Goal: Obtain resource: Obtain resource

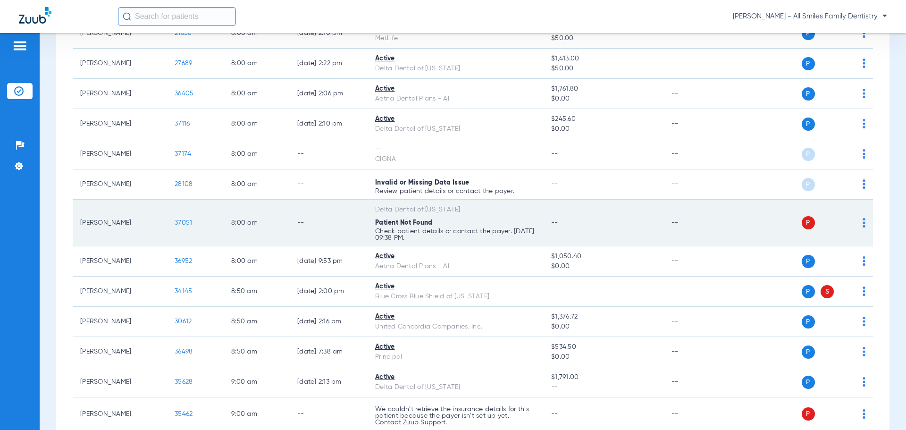
scroll to position [189, 0]
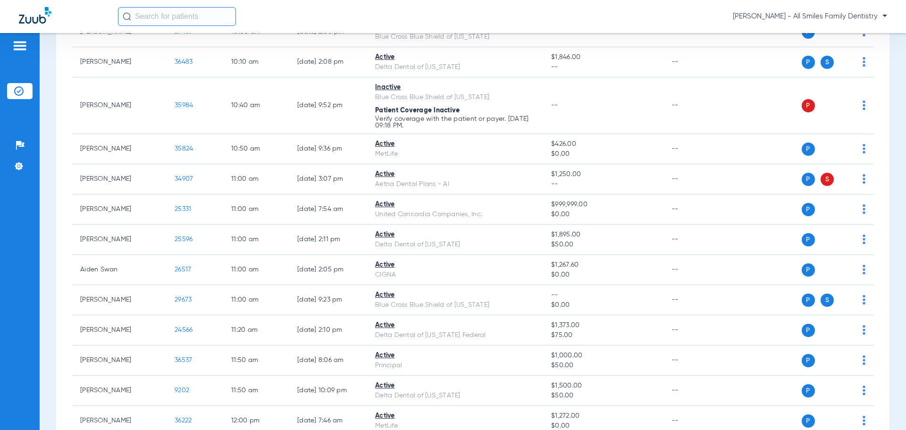
scroll to position [596, 0]
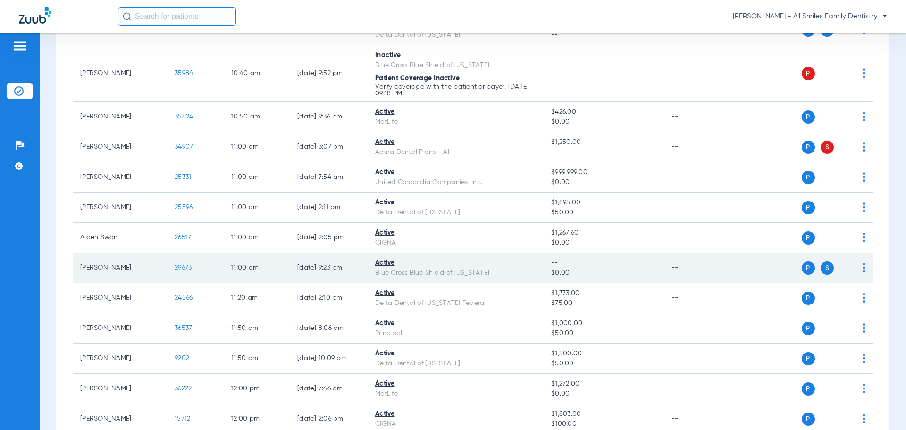
click at [193, 269] on td "29673" at bounding box center [195, 268] width 57 height 30
click at [183, 272] on td "29673" at bounding box center [195, 268] width 57 height 30
click at [184, 268] on span "29673" at bounding box center [183, 267] width 17 height 7
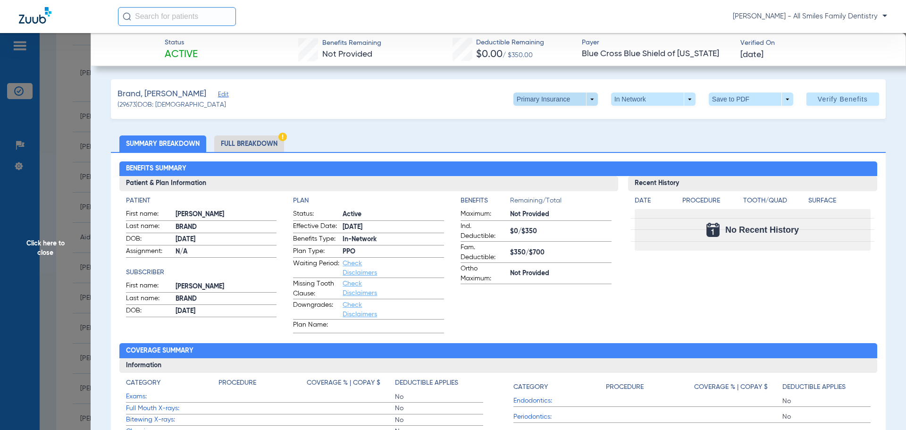
click at [552, 101] on span at bounding box center [555, 99] width 23 height 23
click at [529, 139] on span "Secondary Insurance" at bounding box center [545, 137] width 62 height 7
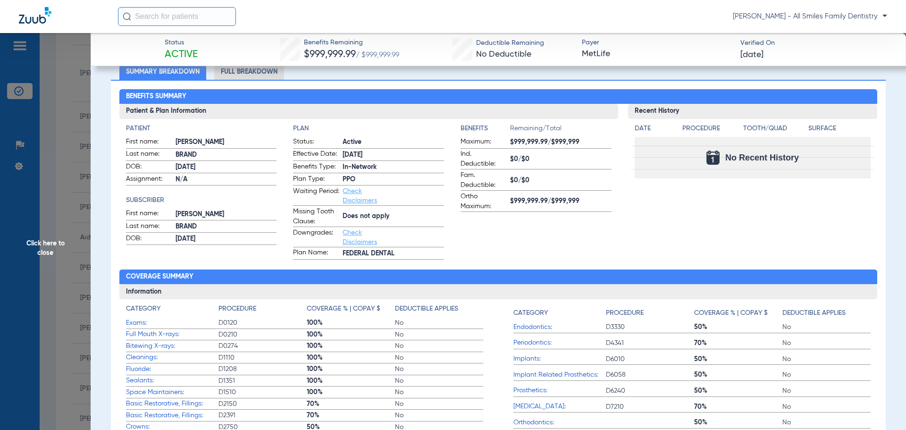
scroll to position [0, 0]
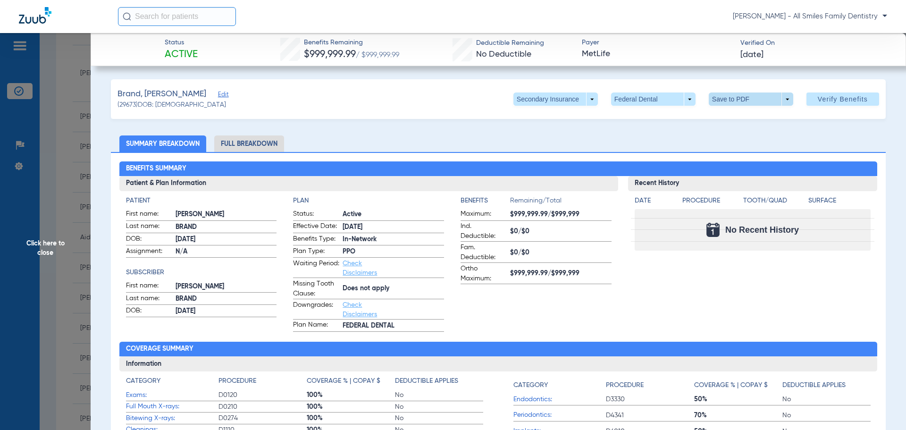
click at [751, 101] on span at bounding box center [750, 99] width 23 height 23
click at [737, 121] on span "Save to PDF" at bounding box center [747, 118] width 37 height 7
click at [42, 244] on span "Click here to close" at bounding box center [45, 248] width 91 height 430
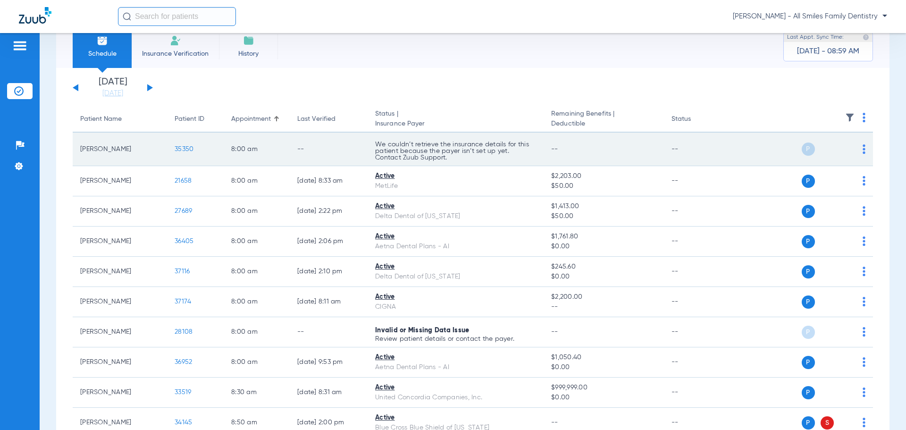
scroll to position [0, 0]
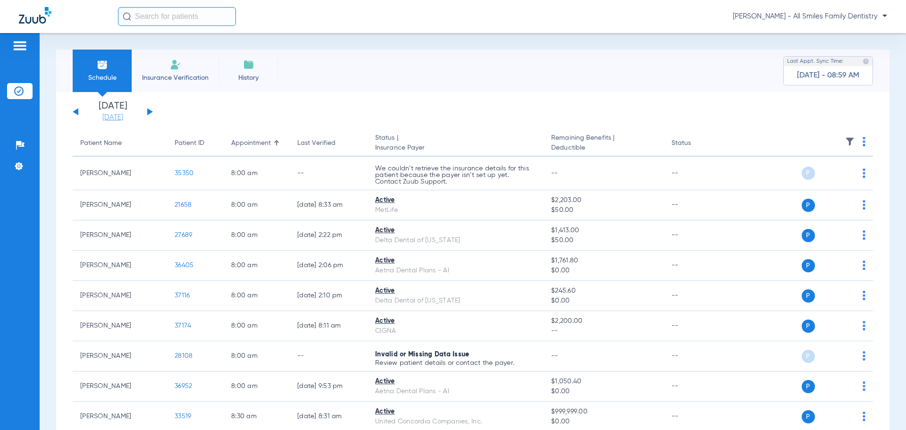
click at [103, 117] on link "[DATE]" at bounding box center [112, 117] width 57 height 9
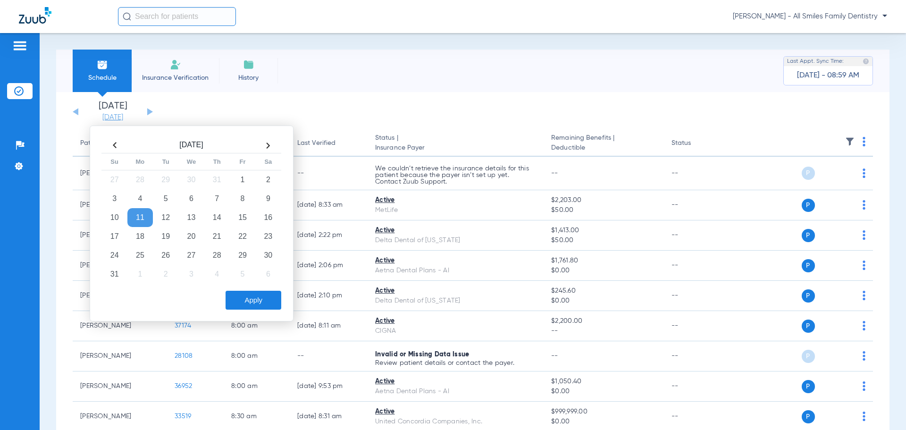
click at [103, 117] on link "[DATE]" at bounding box center [112, 117] width 57 height 9
click at [139, 218] on td "11" at bounding box center [139, 217] width 25 height 19
click at [226, 117] on app-single-date-navigator "Saturday 06-07-2025 Sunday 06-08-2025 Monday 06-09-2025 Tuesday 06-10-2025 Wedn…" at bounding box center [473, 111] width 800 height 21
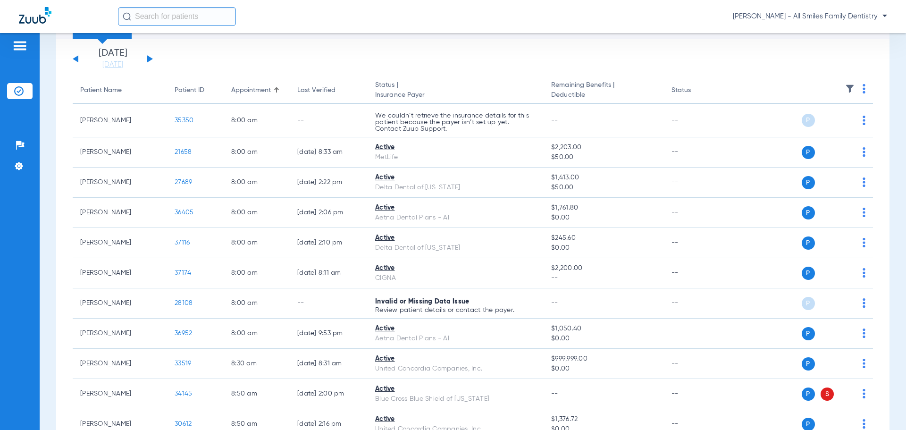
scroll to position [47, 0]
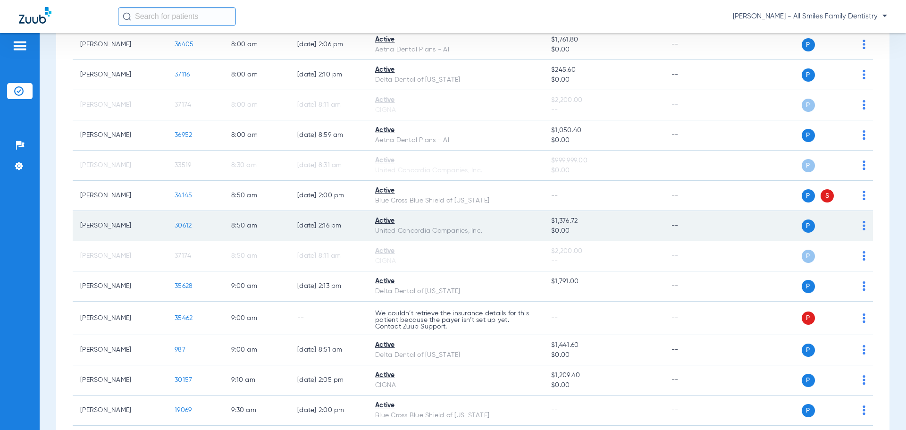
scroll to position [283, 0]
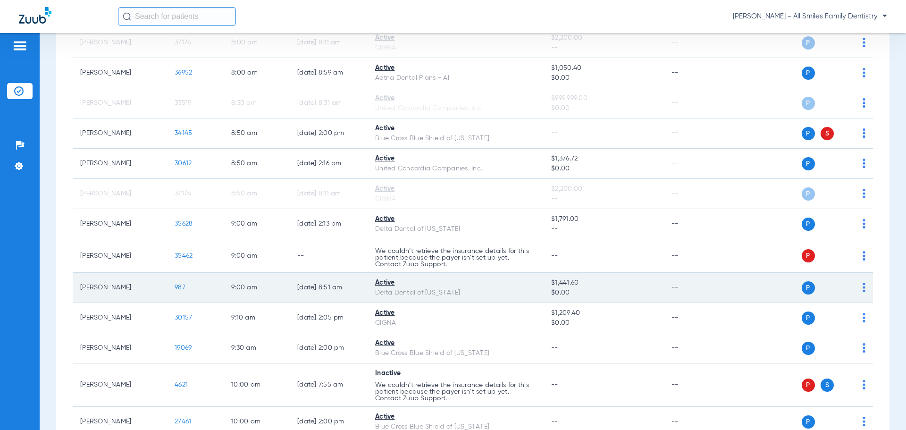
click at [179, 287] on span "987" at bounding box center [180, 287] width 11 height 7
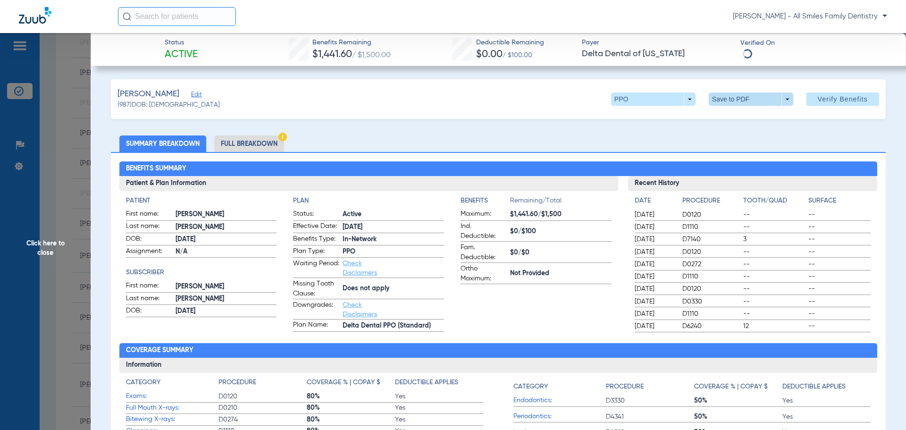
click at [739, 96] on span at bounding box center [750, 99] width 23 height 23
click at [741, 114] on button "insert_drive_file Save to PDF" at bounding box center [737, 118] width 71 height 19
drag, startPoint x: 56, startPoint y: 252, endPoint x: 67, endPoint y: 245, distance: 12.3
click at [56, 252] on span "Click here to close" at bounding box center [45, 248] width 91 height 430
